Goal: Information Seeking & Learning: Find specific fact

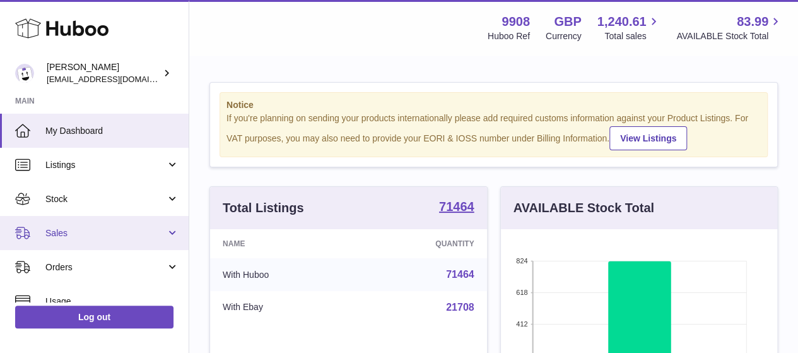
click at [114, 237] on span "Sales" at bounding box center [105, 233] width 121 height 12
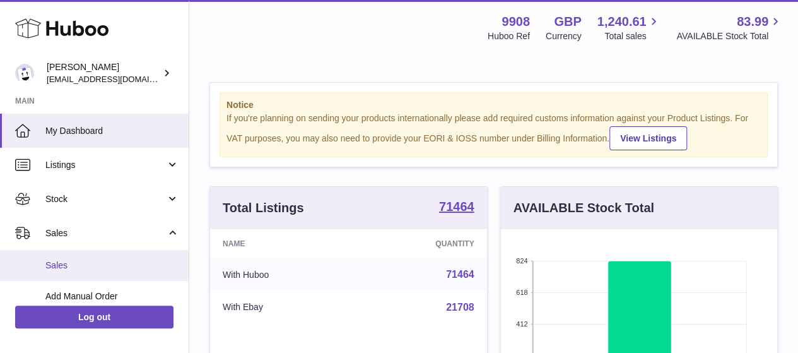
click at [102, 262] on span "Sales" at bounding box center [112, 265] width 134 height 12
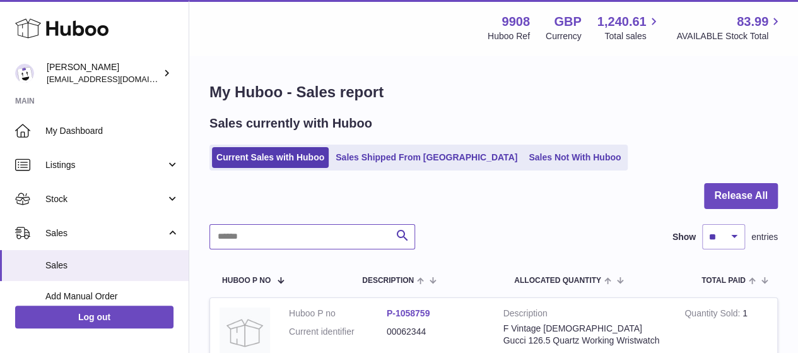
click at [279, 248] on input "text" at bounding box center [312, 236] width 206 height 25
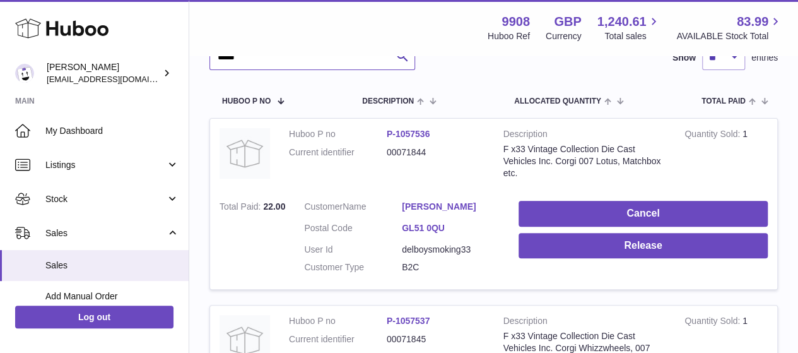
scroll to position [177, 0]
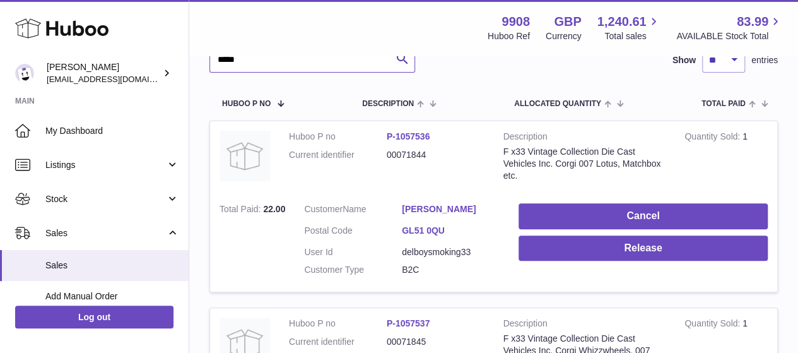
type input "*****"
drag, startPoint x: 438, startPoint y: 156, endPoint x: 385, endPoint y: 163, distance: 53.4
click at [385, 163] on dl "Huboo P no P-1057536 Current identifier 00071844" at bounding box center [387, 149] width 196 height 37
copy dl "00071844"
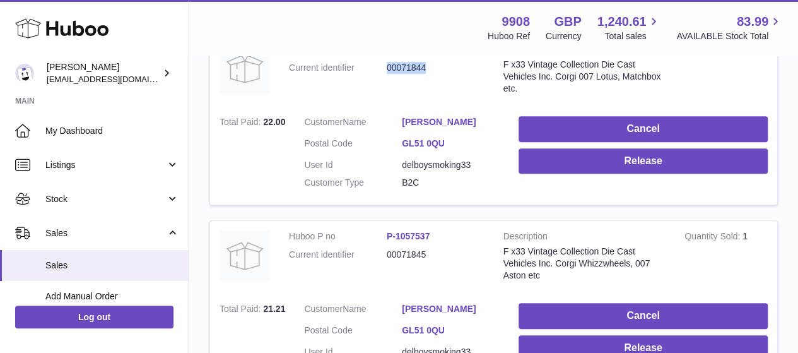
scroll to position [262, 0]
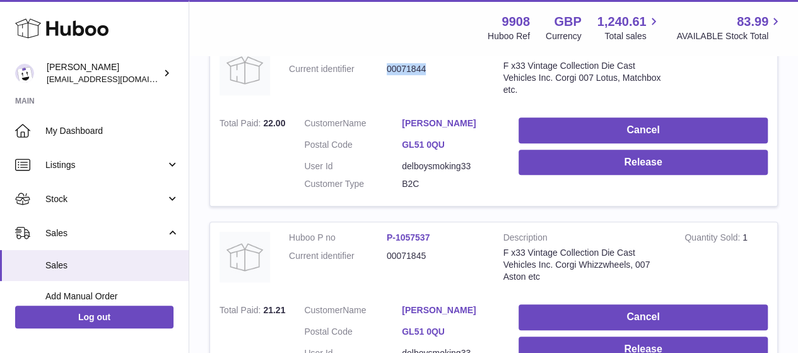
copy dl "00071844"
drag, startPoint x: 390, startPoint y: 126, endPoint x: 481, endPoint y: 129, distance: 91.6
click at [481, 129] on dl "Customer Name [PERSON_NAME] Postal Code GL51 0QU User Id delboysmoking33 Custom…" at bounding box center [402, 156] width 196 height 79
copy dl "[PERSON_NAME]"
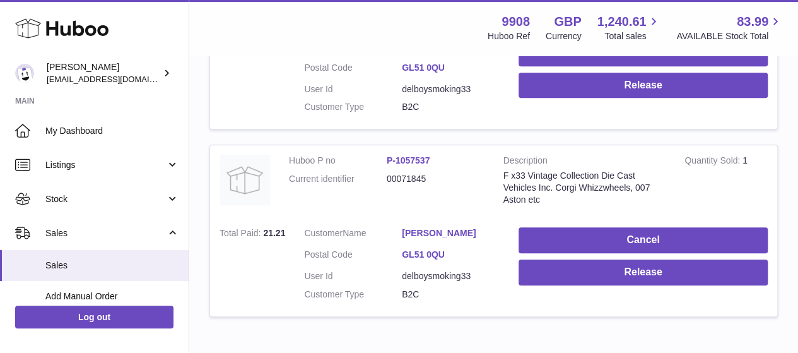
scroll to position [334, 0]
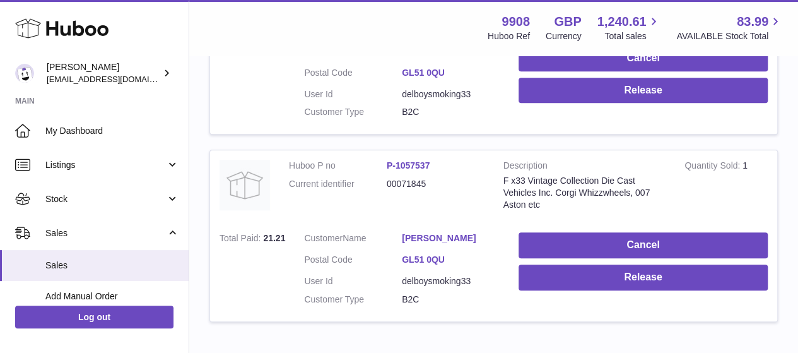
drag, startPoint x: 439, startPoint y: 165, endPoint x: 397, endPoint y: 163, distance: 41.7
click at [397, 163] on dd "P-1057537" at bounding box center [436, 166] width 98 height 12
copy link "1057537"
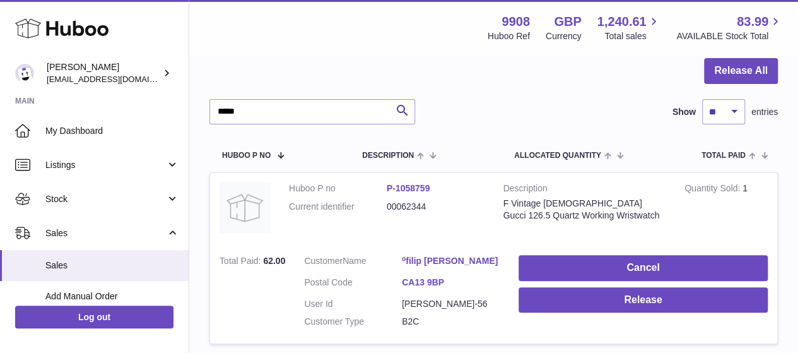
scroll to position [114, 0]
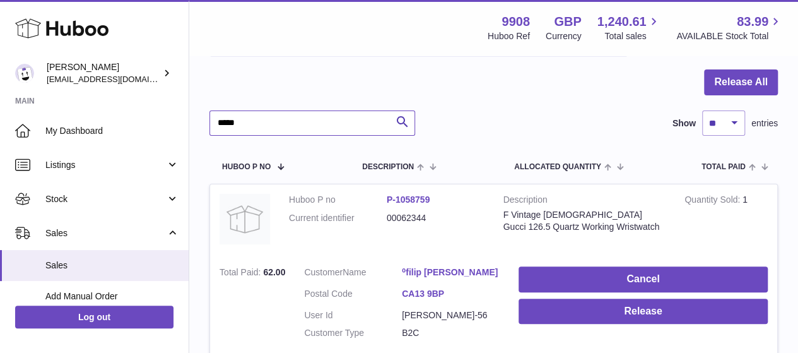
click at [331, 116] on input "*****" at bounding box center [312, 122] width 206 height 25
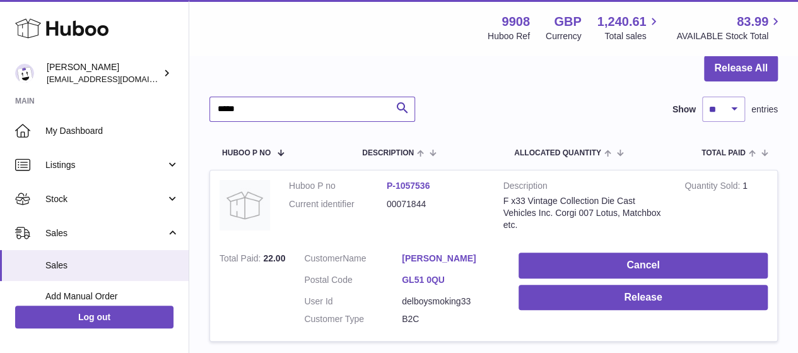
scroll to position [116, 0]
